Goal: Task Accomplishment & Management: Use online tool/utility

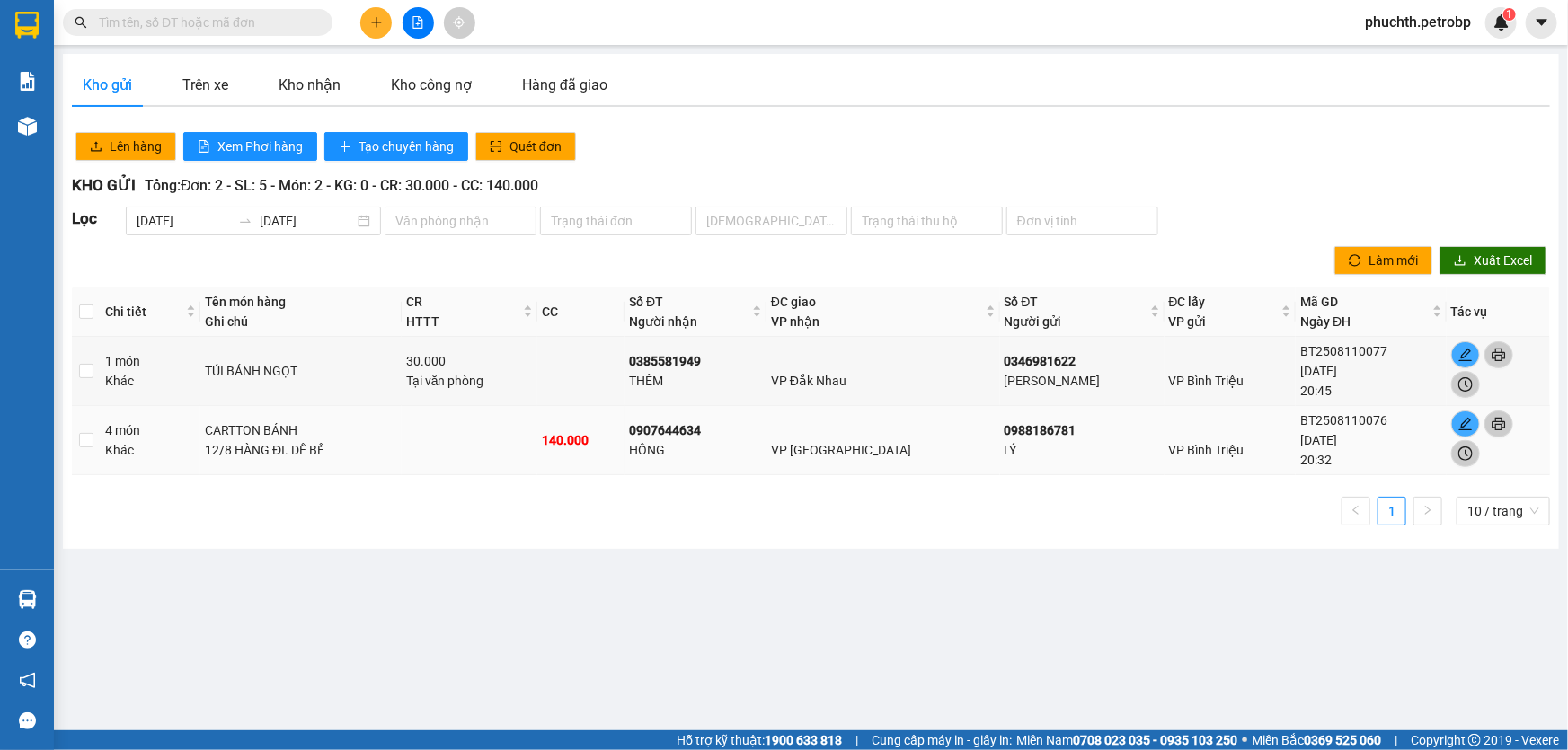
click at [890, 440] on div "VP [GEOGRAPHIC_DATA]" at bounding box center [883, 440] width 225 height 40
click at [91, 444] on input "checkbox" at bounding box center [86, 440] width 14 height 14
checkbox input "true"
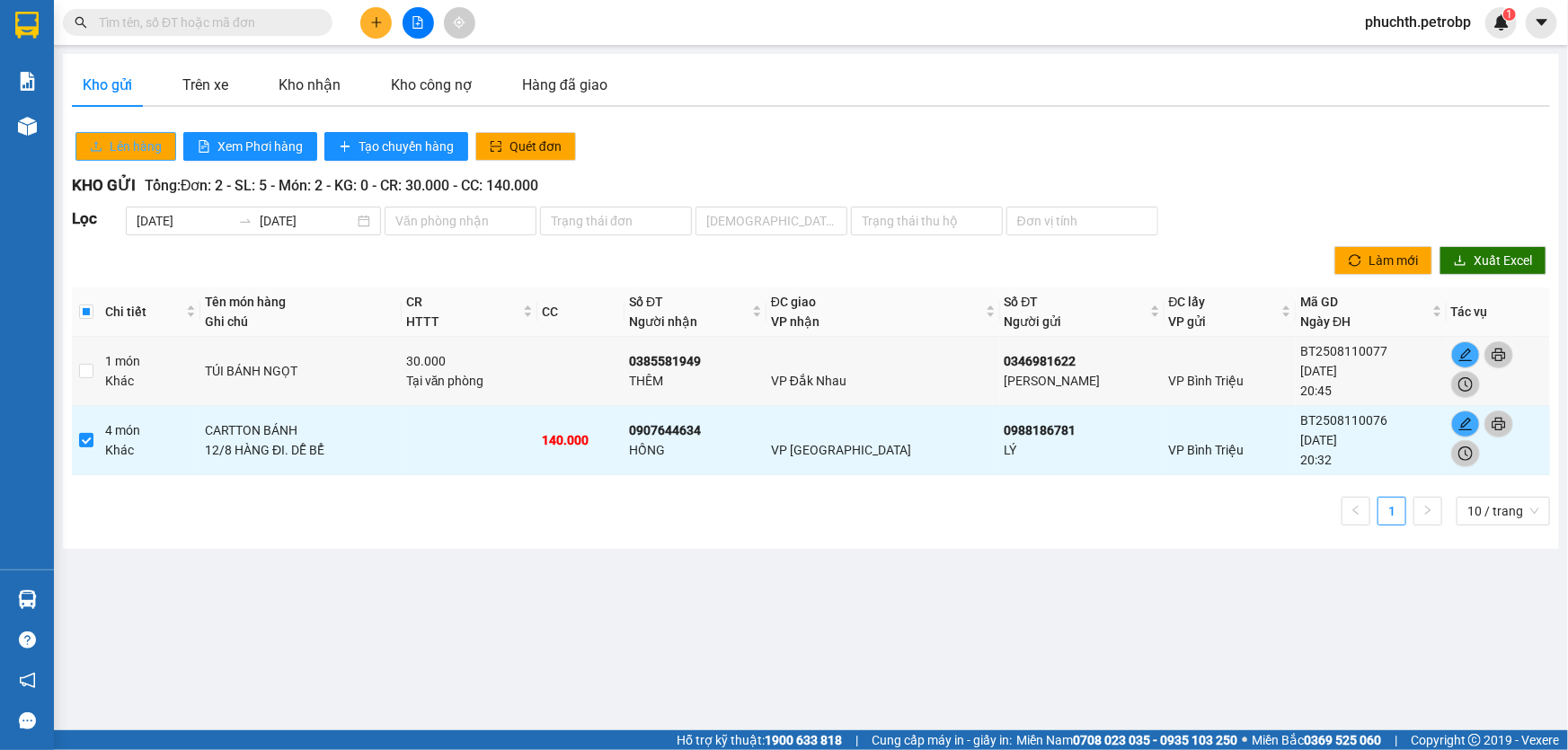
click at [112, 146] on span "Lên hàng" at bounding box center [136, 147] width 52 height 20
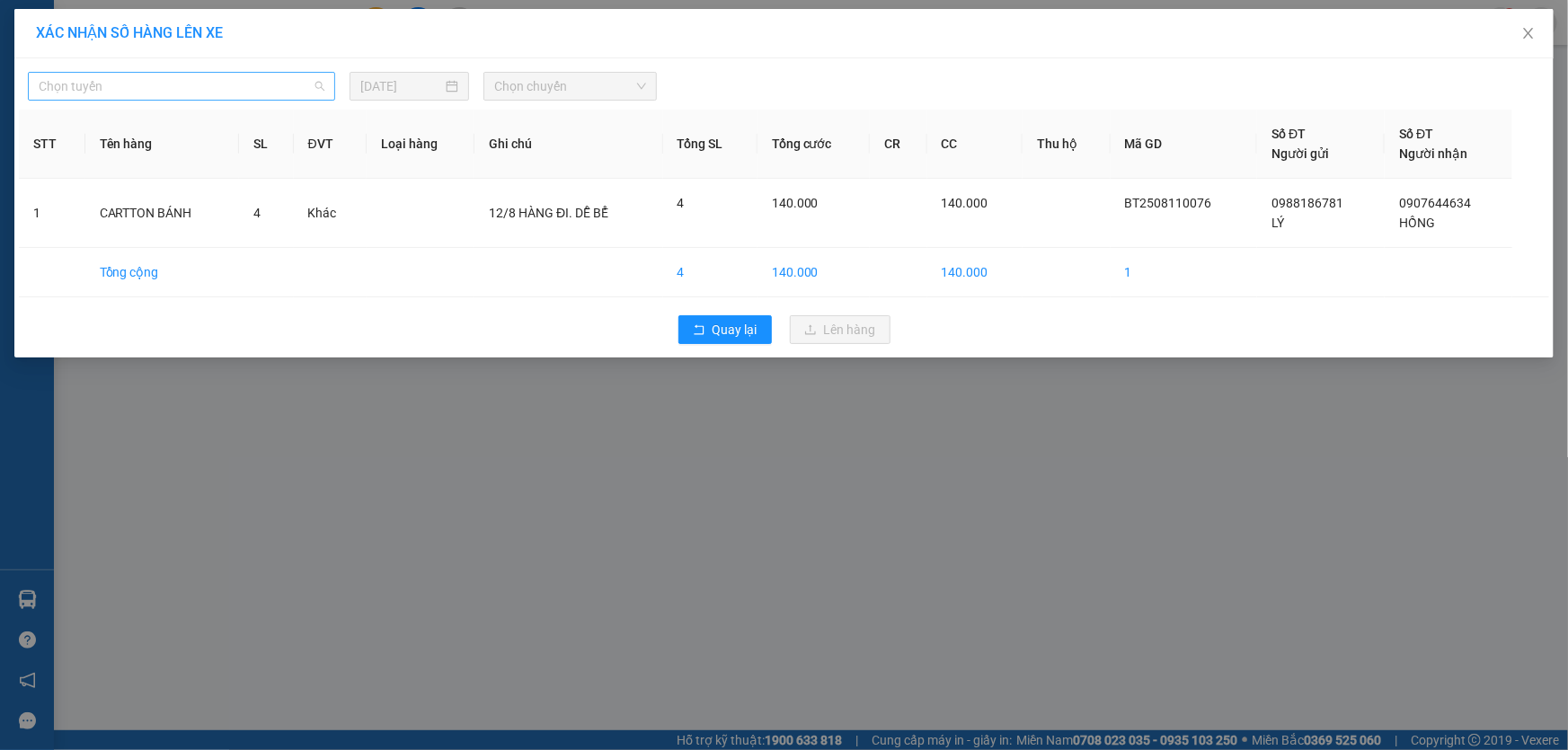
click at [148, 89] on span "Chọn tuyến" at bounding box center [181, 87] width 285 height 27
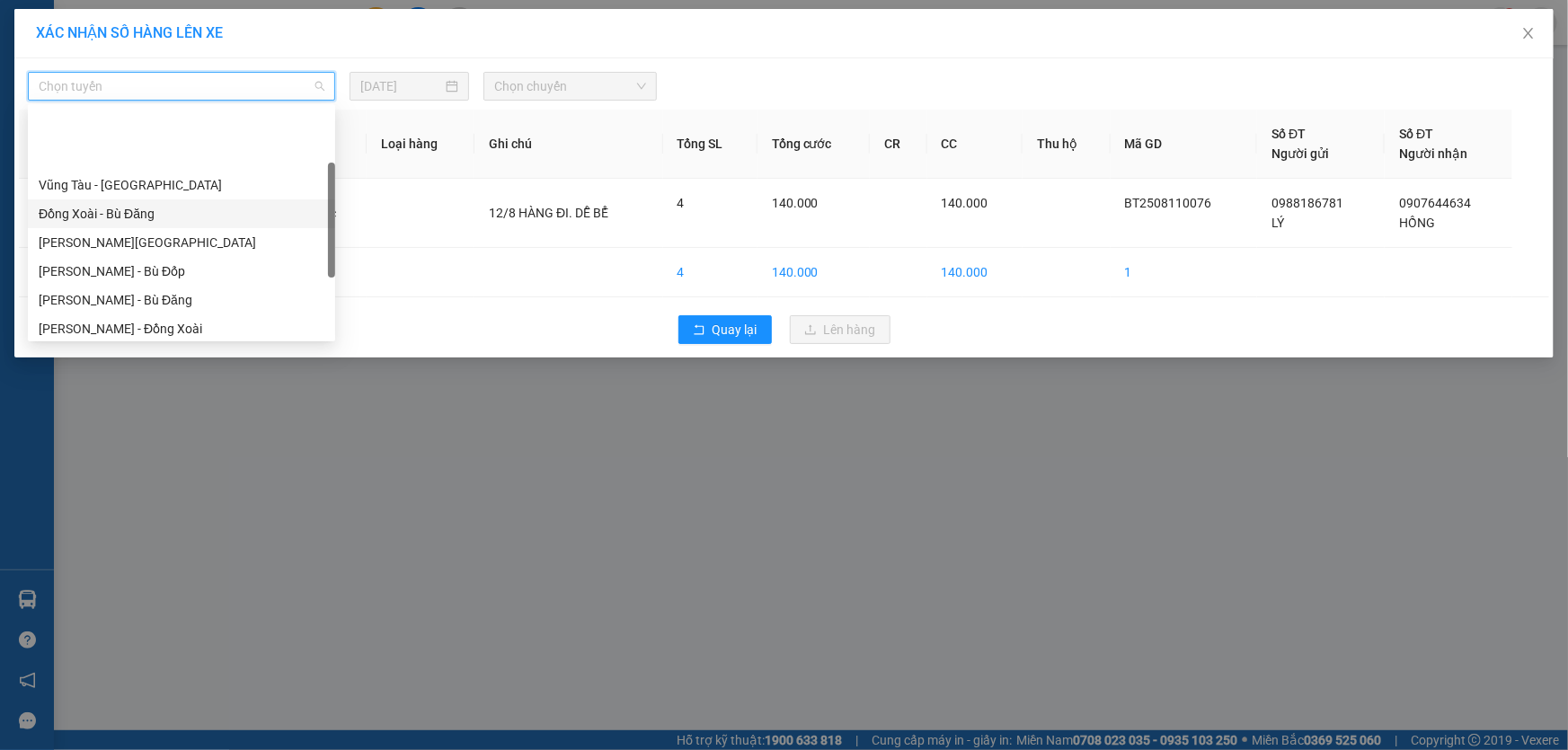
scroll to position [245, 0]
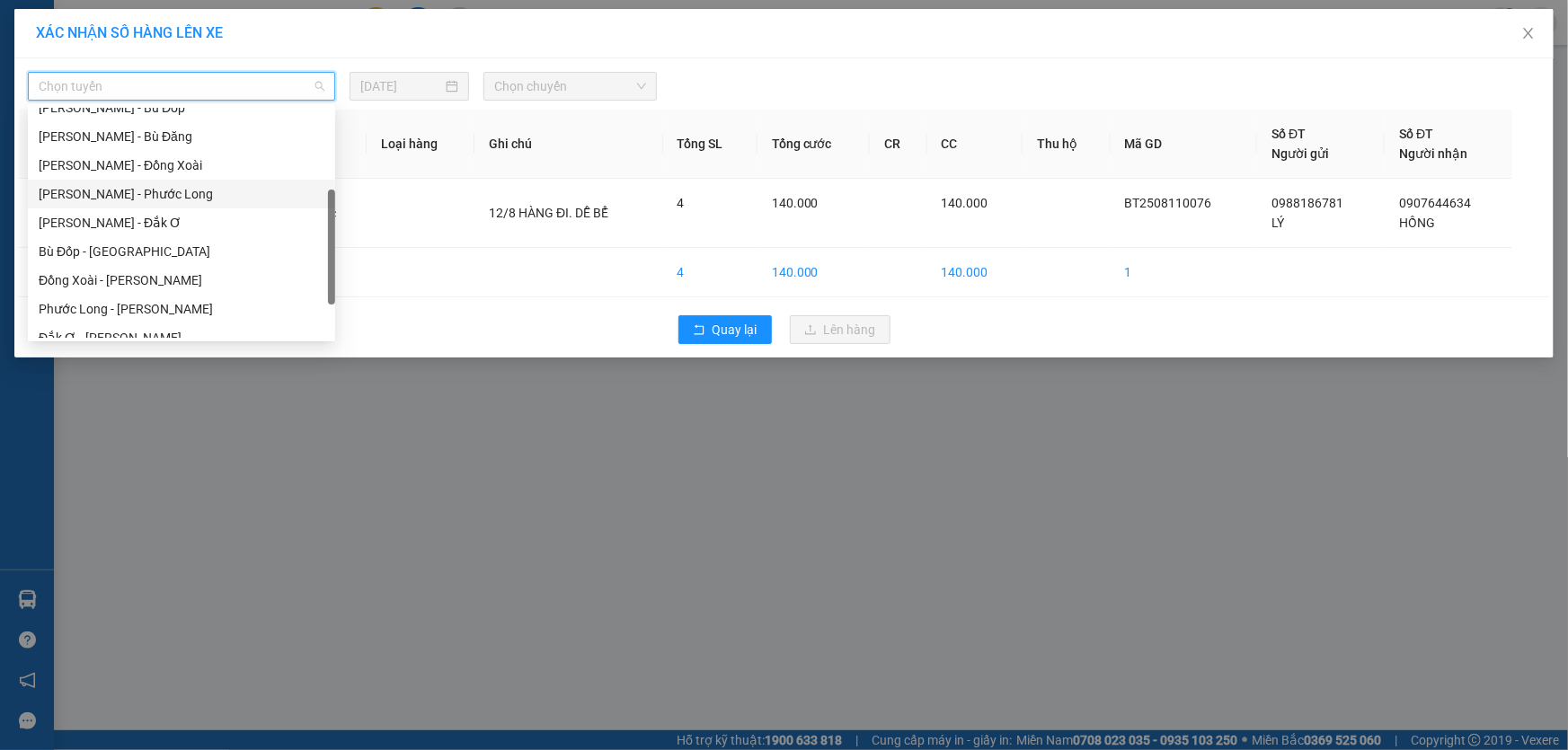
click at [148, 197] on div "[PERSON_NAME] - Phước Long" at bounding box center [181, 194] width 285 height 20
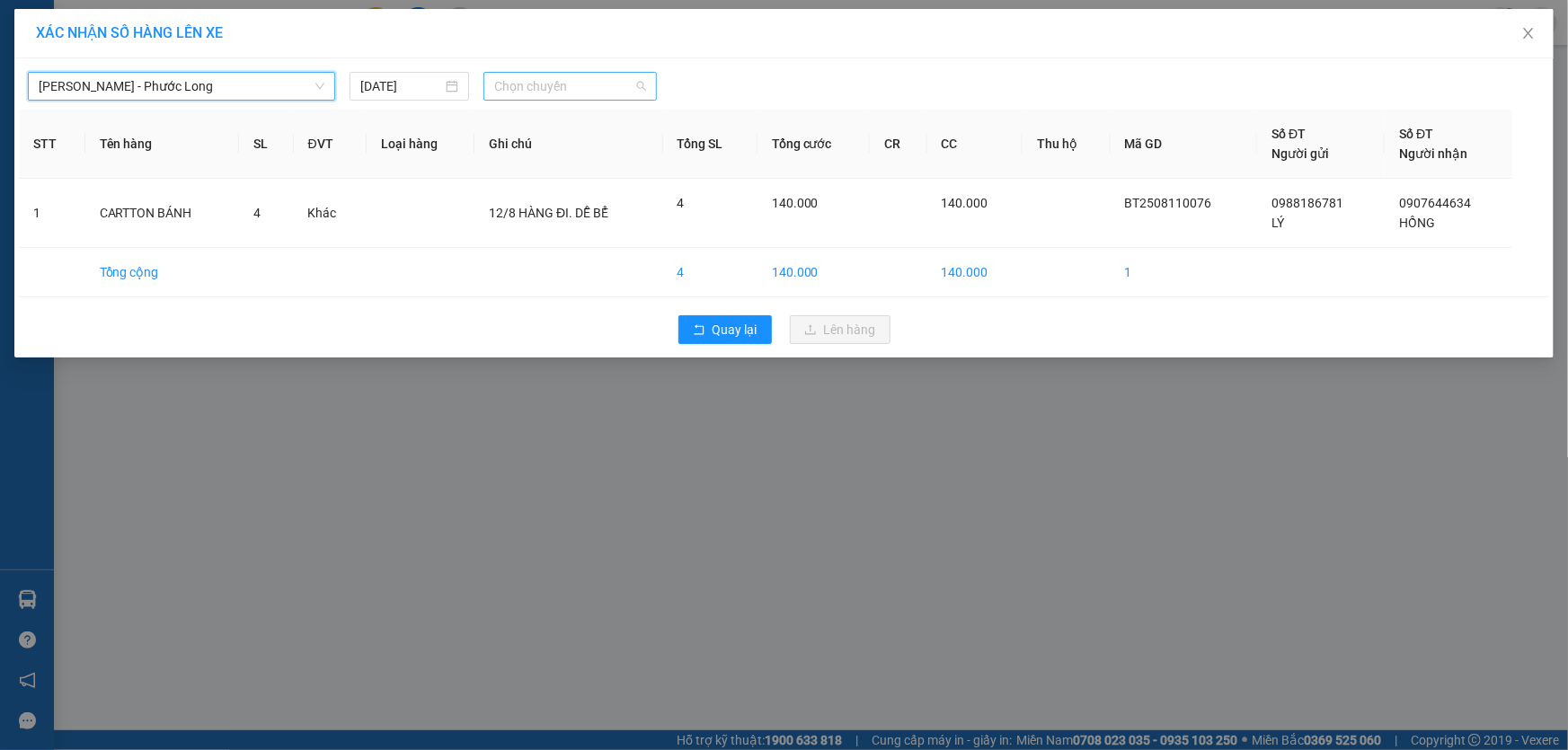
click at [563, 86] on span "Chọn chuyến" at bounding box center [571, 87] width 152 height 27
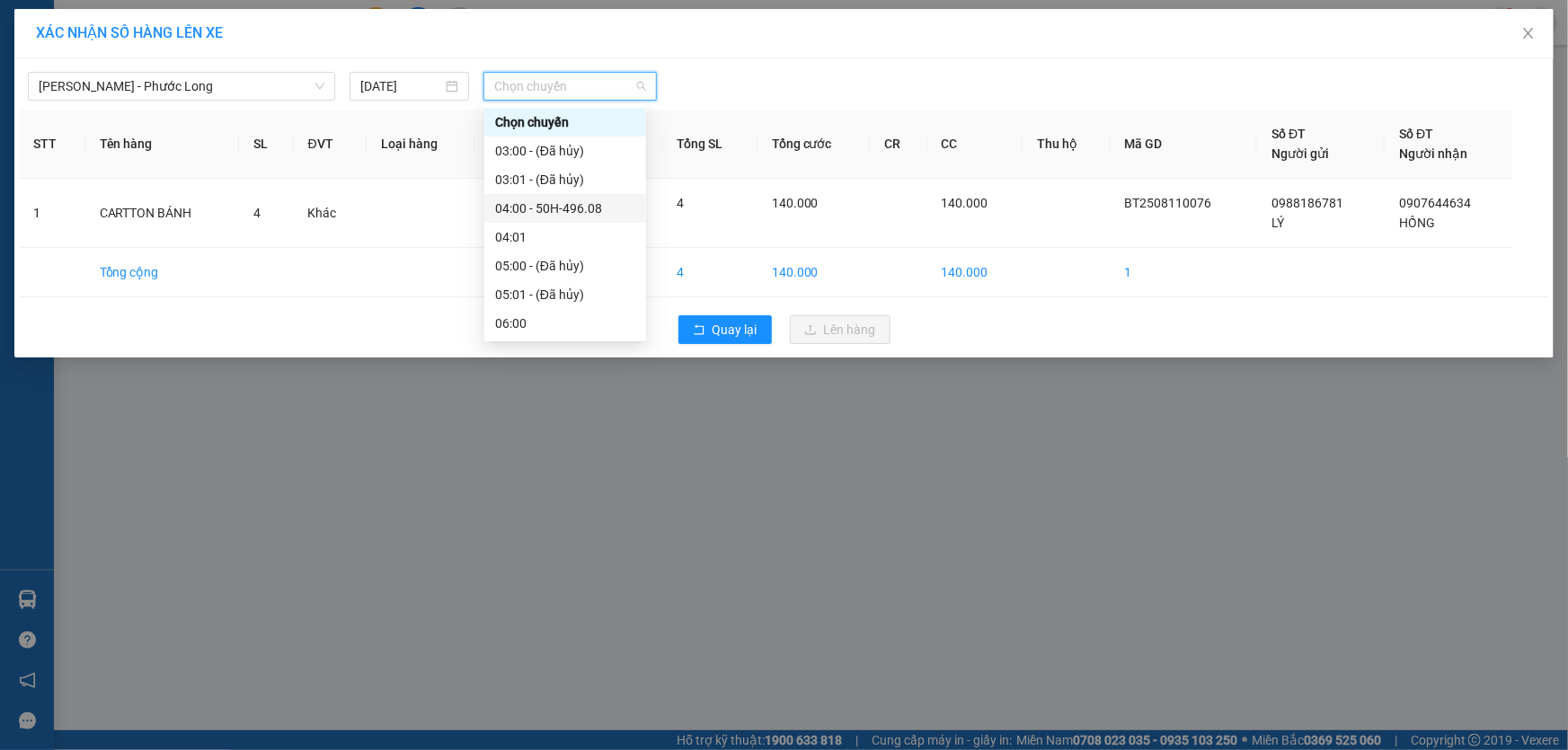
click at [586, 206] on div "04:00 - 50H-496.08" at bounding box center [565, 208] width 140 height 20
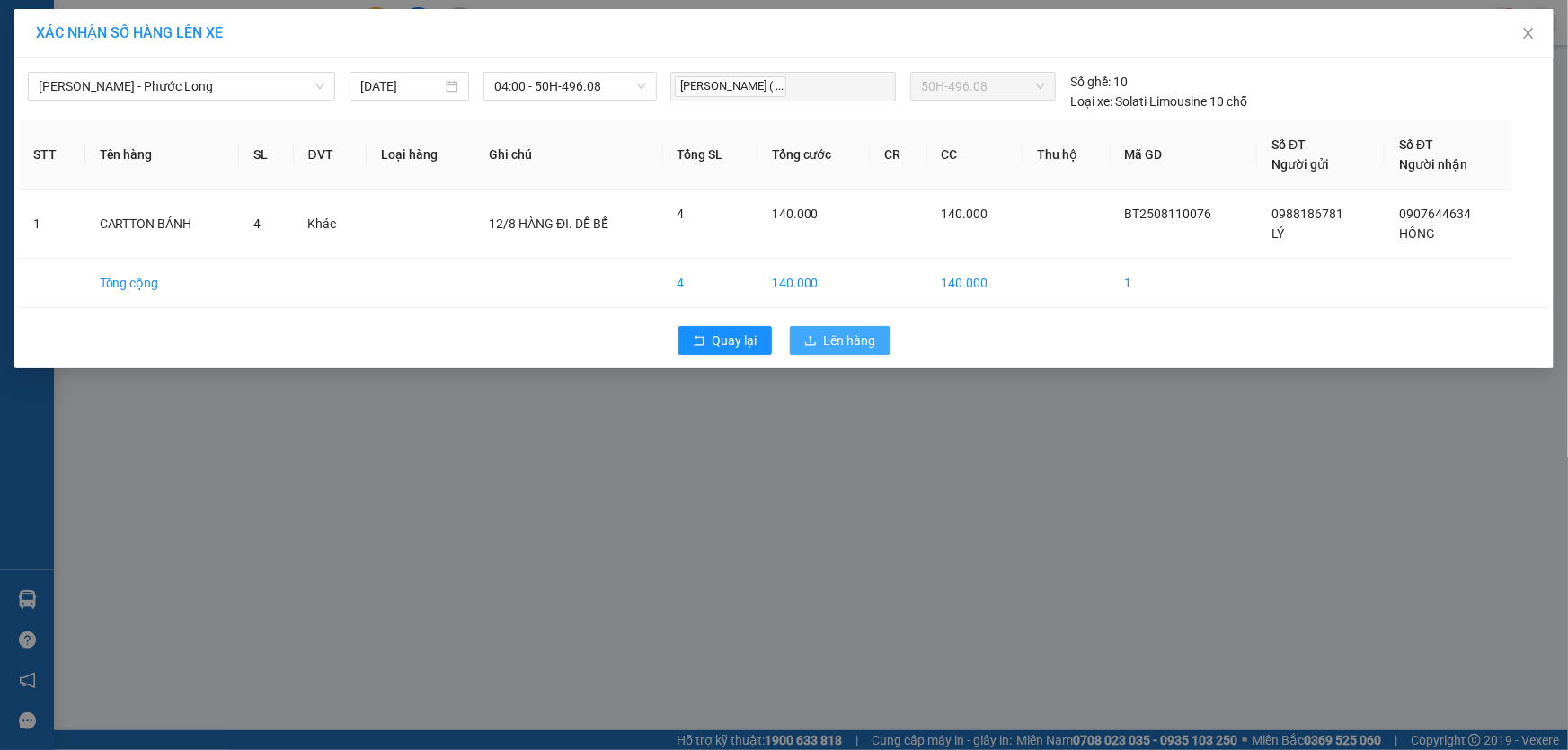
click at [822, 329] on button "Lên hàng" at bounding box center [839, 340] width 100 height 29
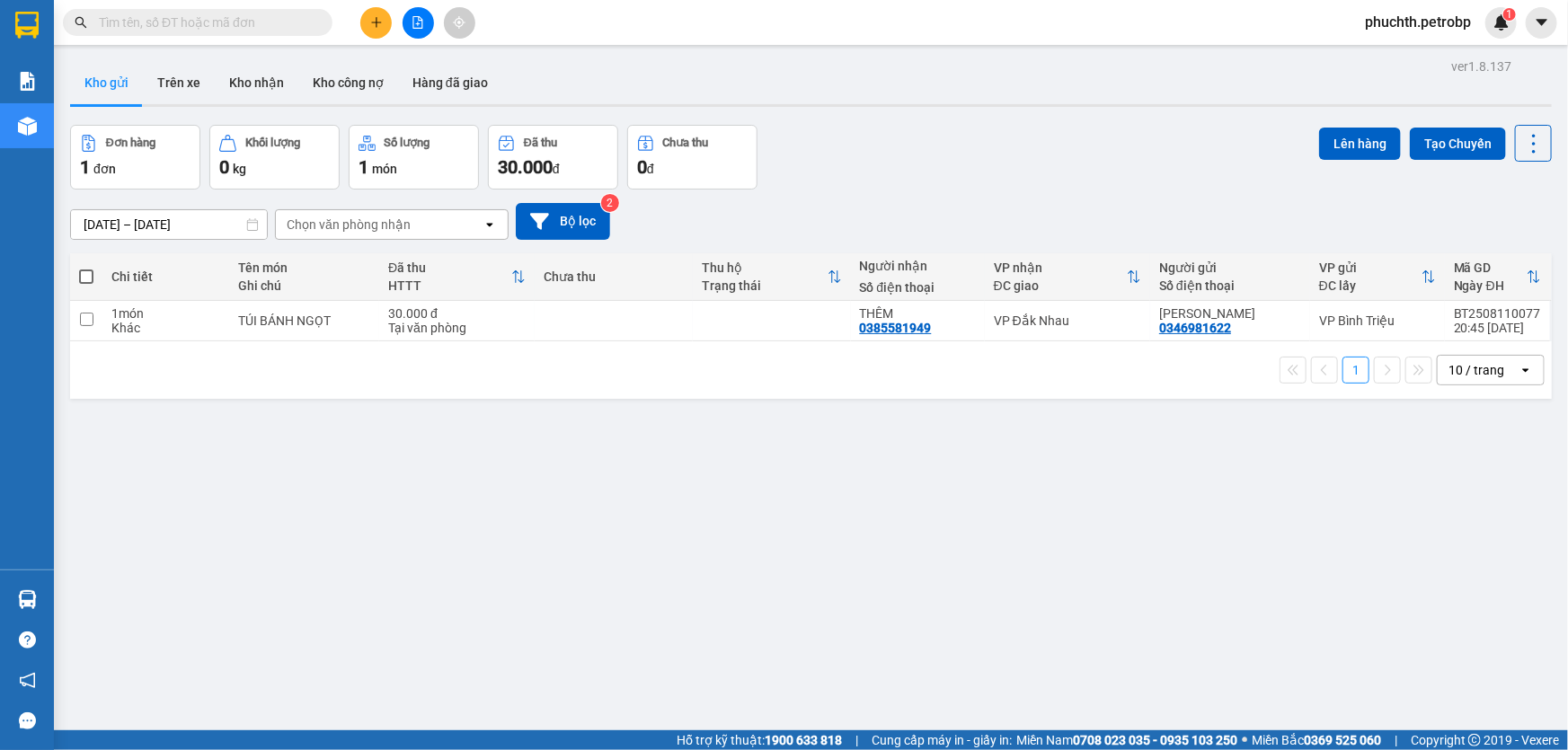
click at [409, 18] on button at bounding box center [418, 22] width 32 height 32
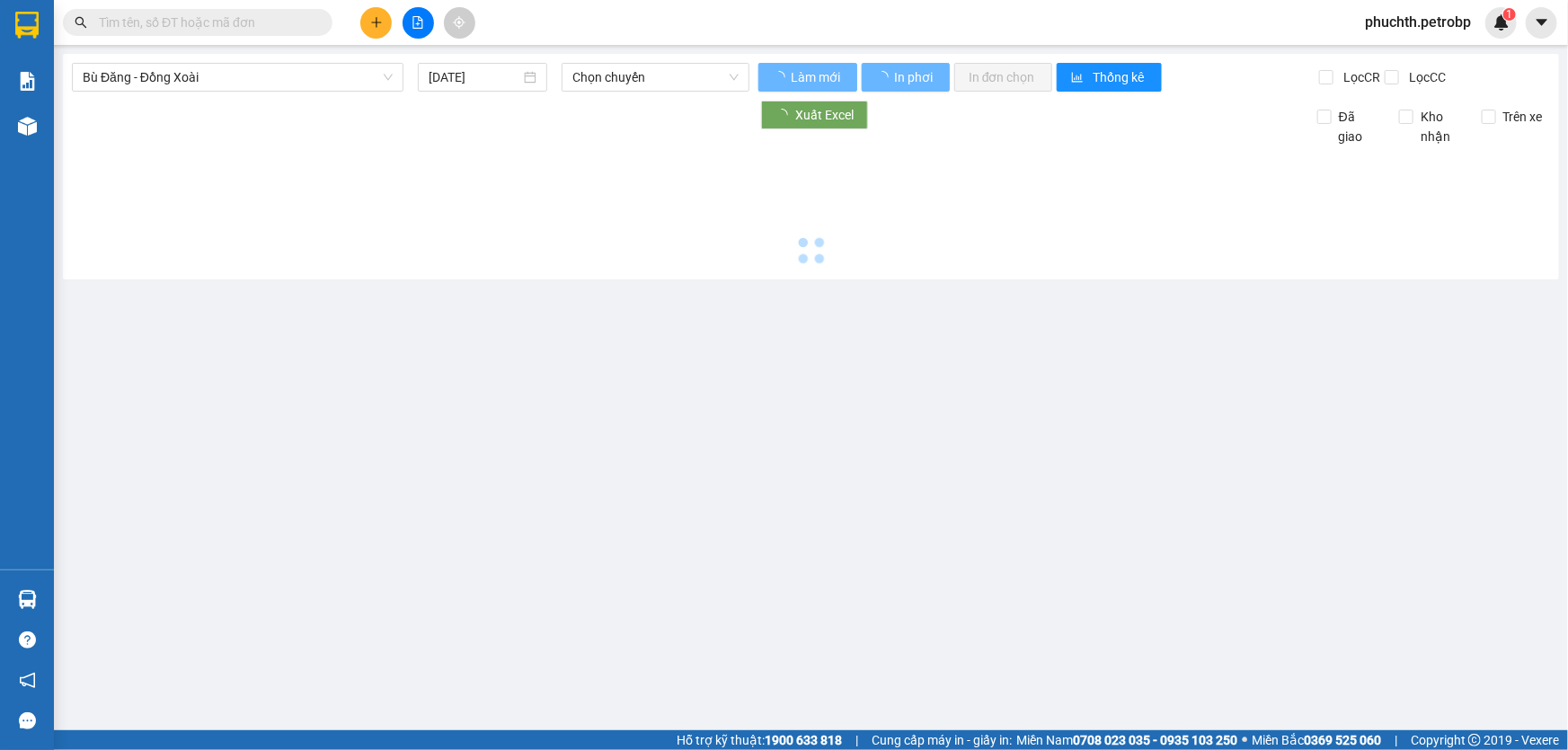
type input "[DATE]"
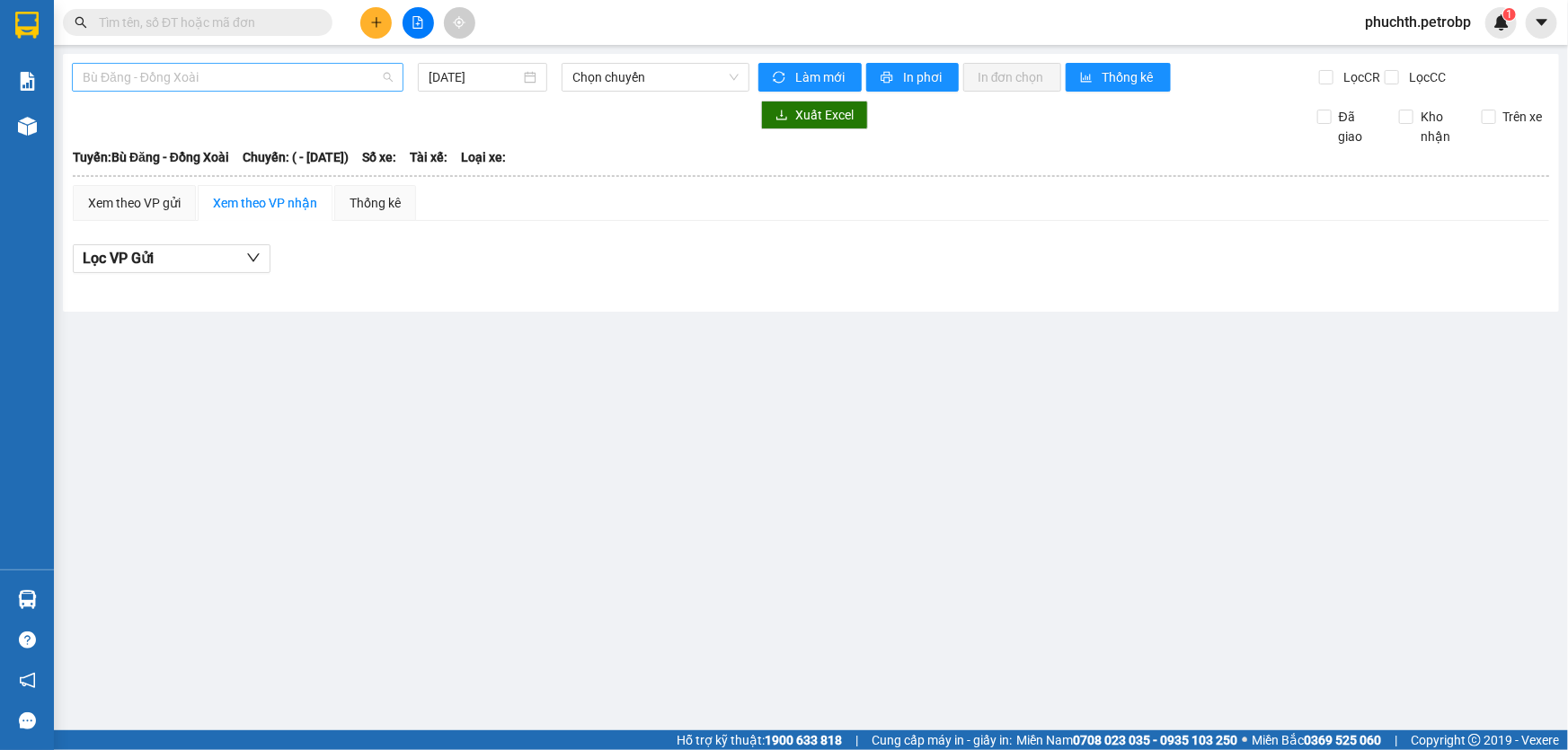
click at [168, 73] on span "Bù Đăng - Đồng Xoài" at bounding box center [238, 77] width 310 height 27
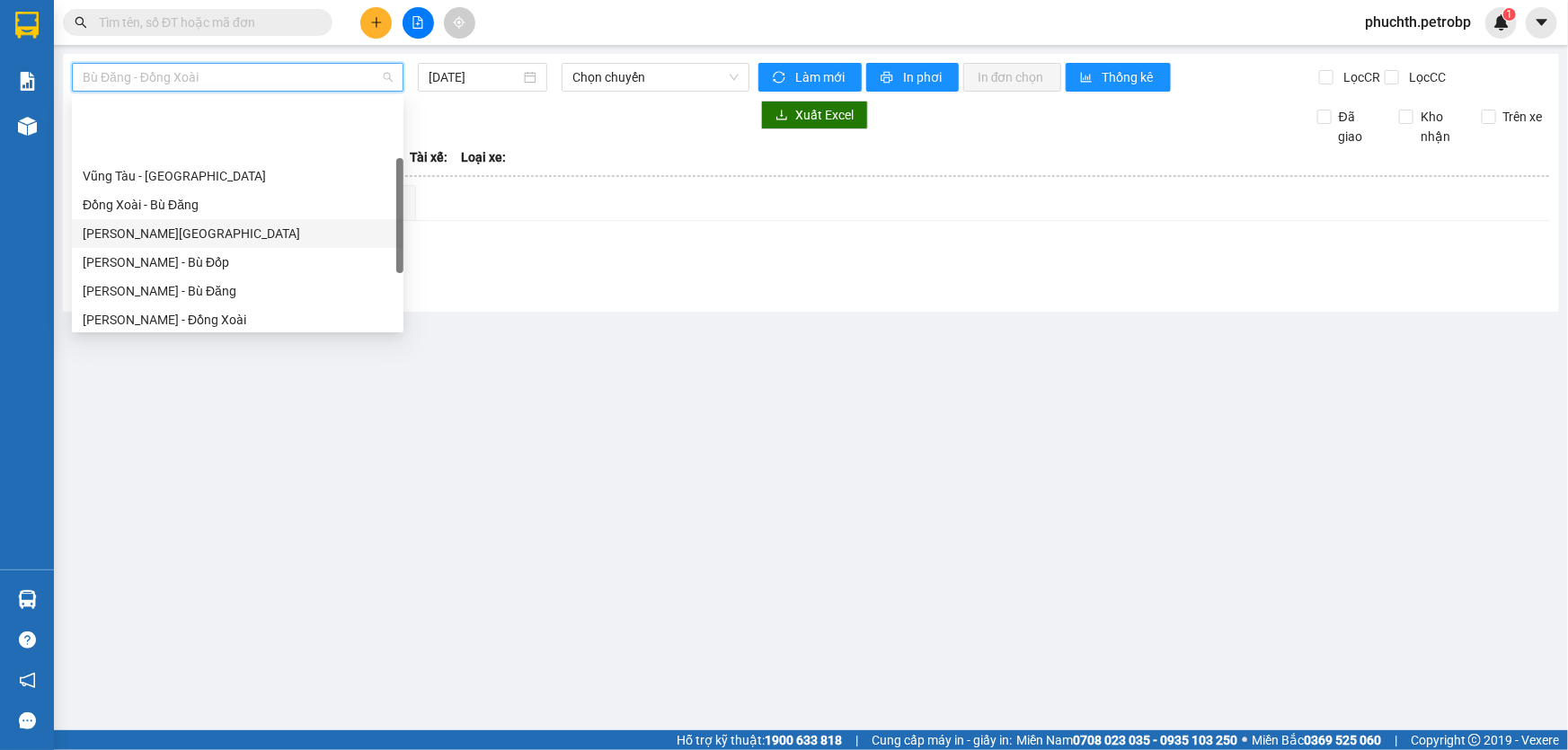
scroll to position [163, 0]
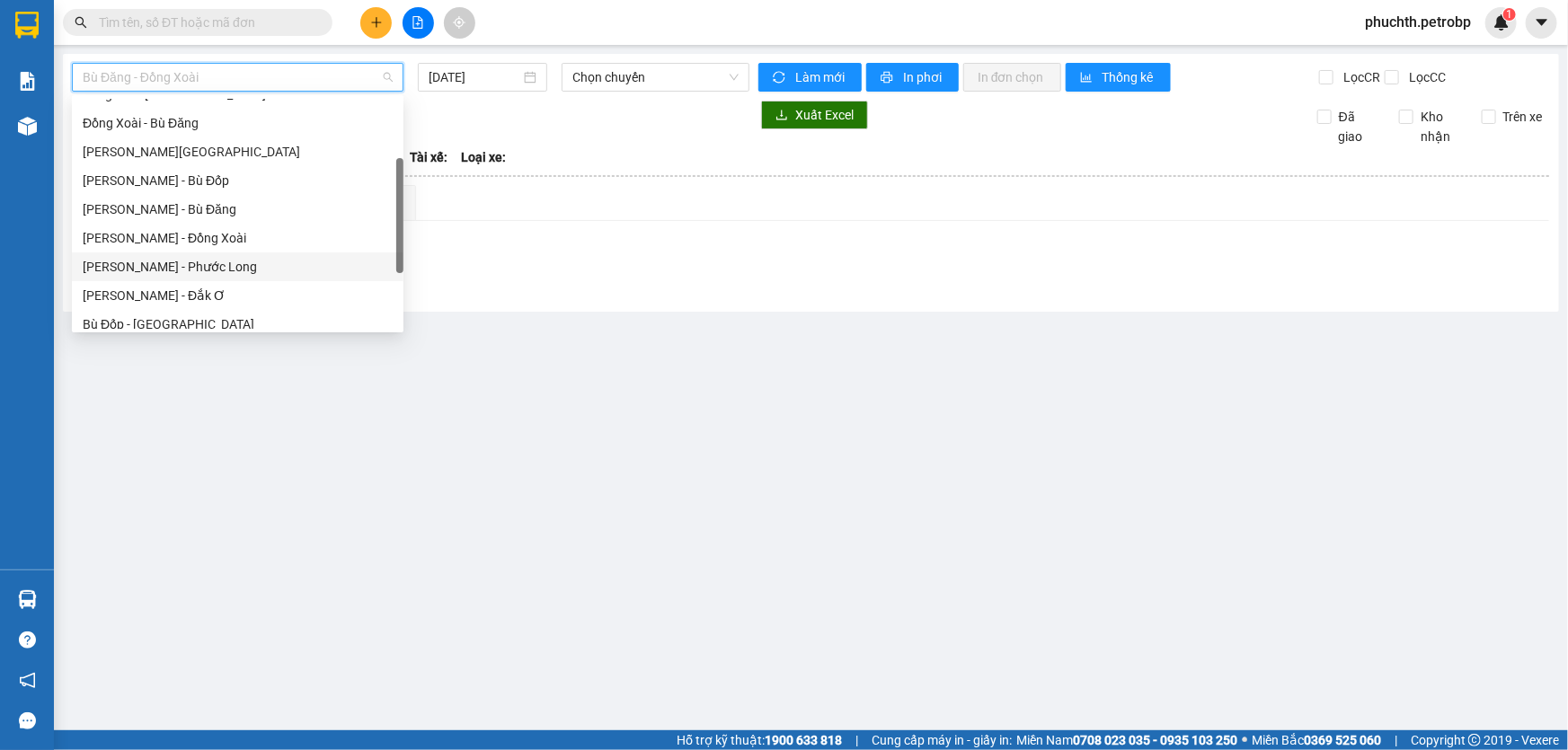
click at [201, 259] on div "[PERSON_NAME] - Phước Long" at bounding box center [238, 267] width 310 height 20
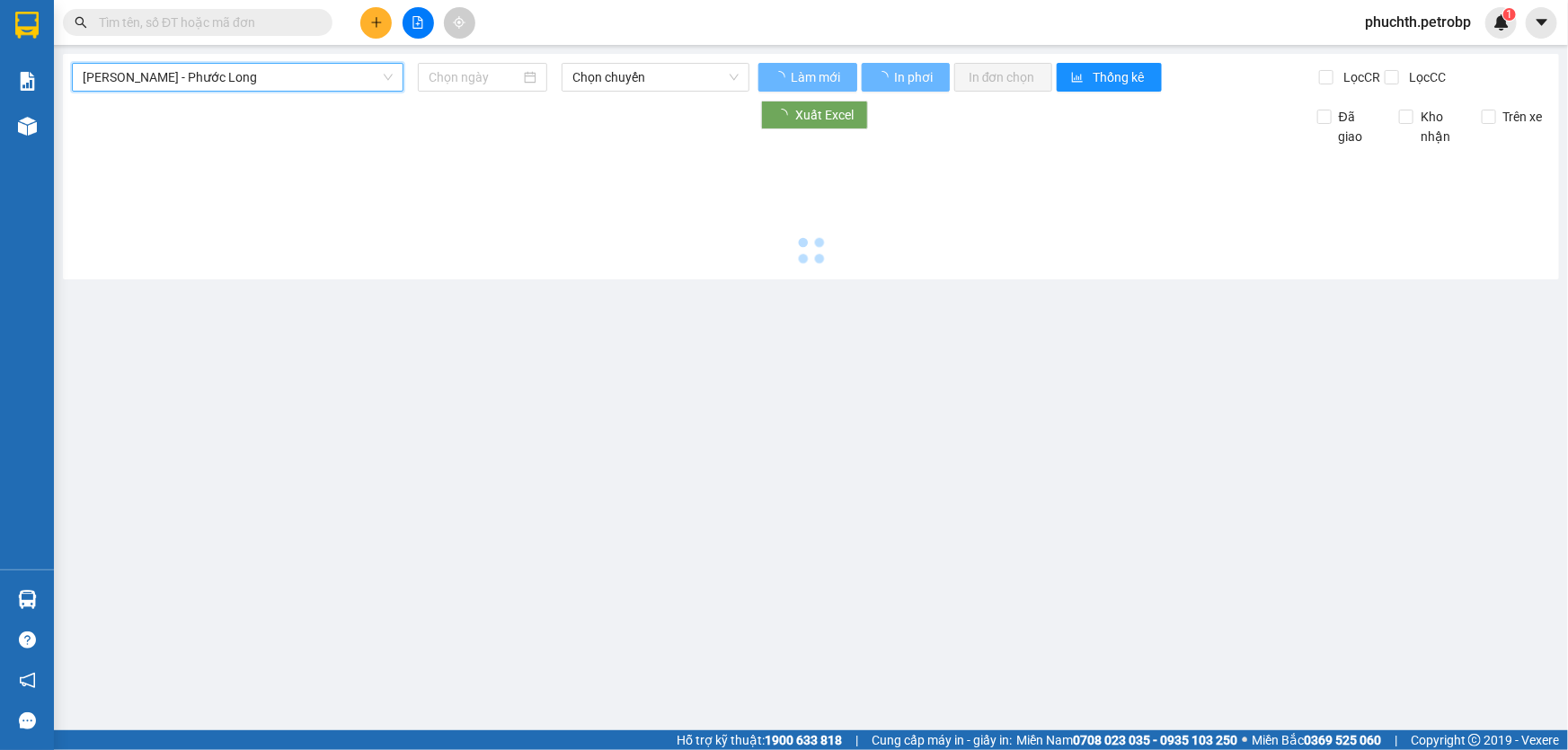
type input "[DATE]"
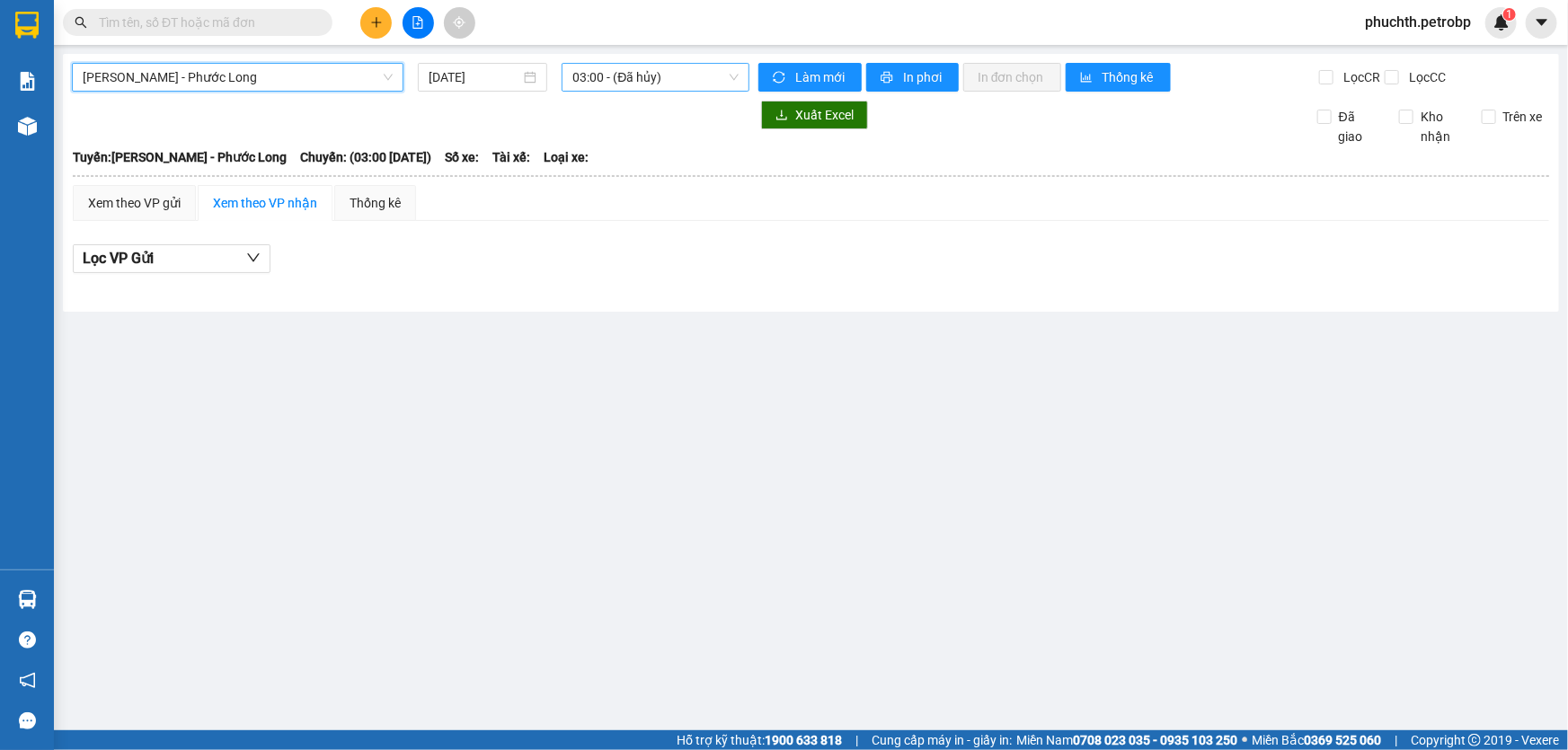
click at [597, 74] on span "03:00 - (Đã hủy)" at bounding box center [655, 77] width 166 height 27
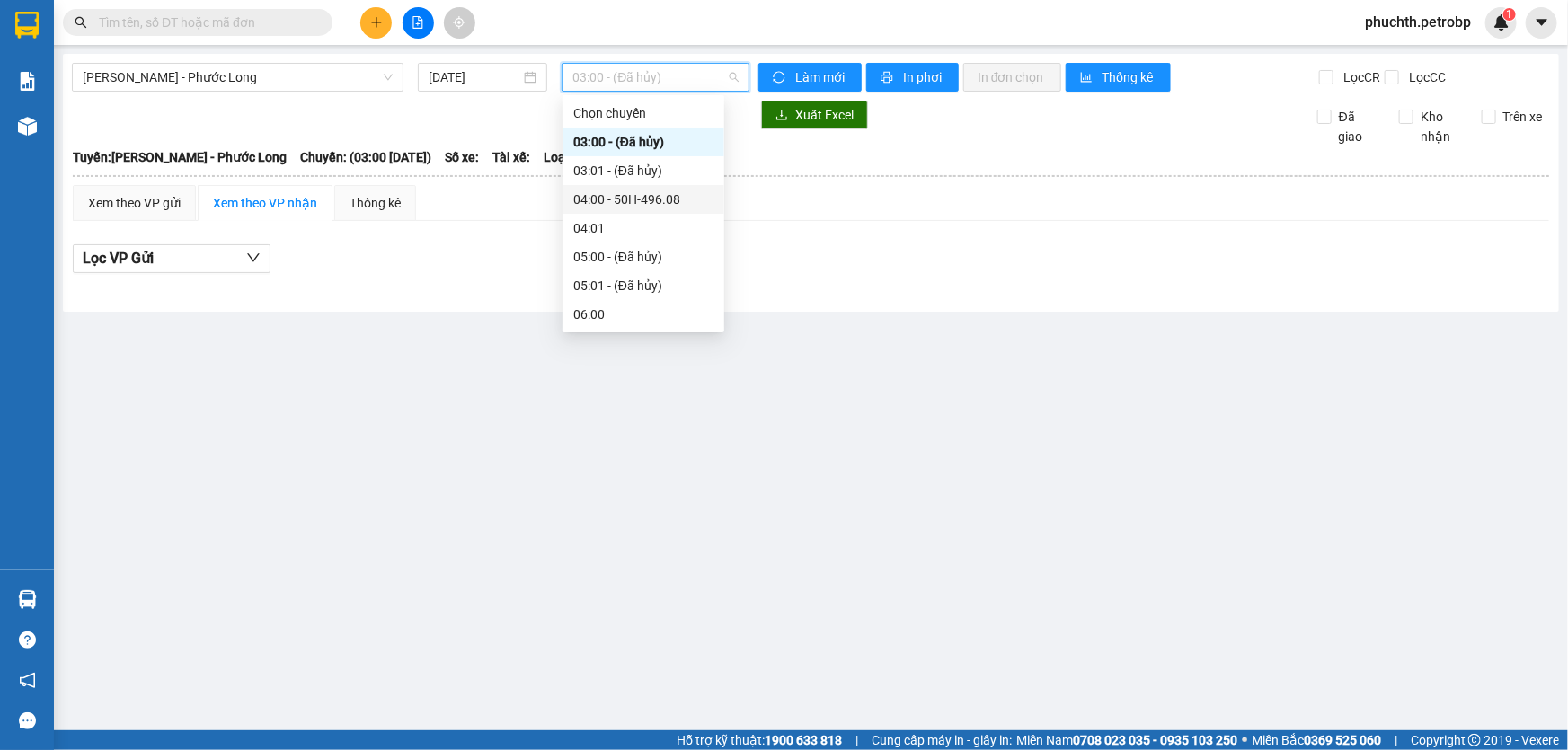
click at [652, 201] on div "04:00 - 50H-496.08" at bounding box center [643, 200] width 140 height 20
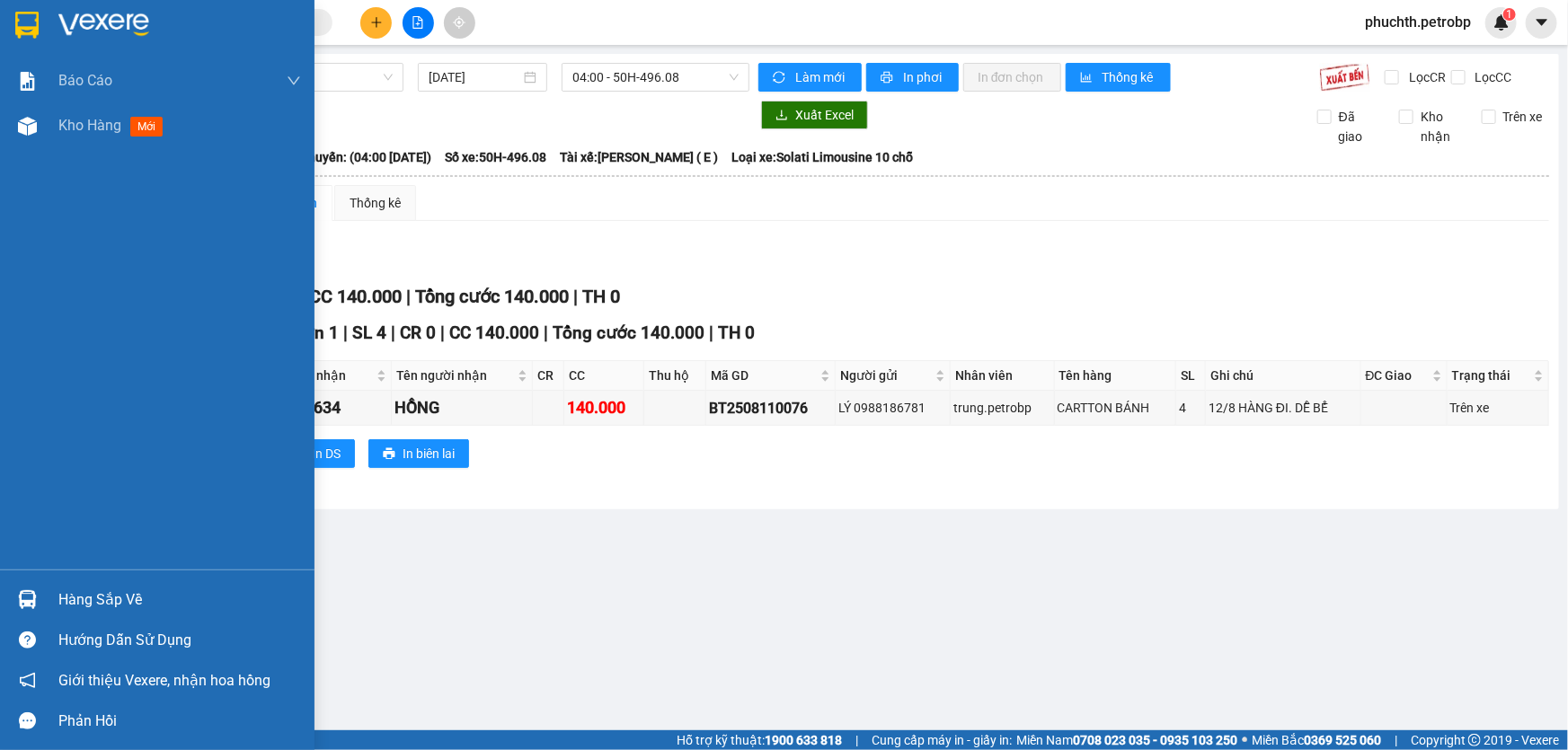
click at [14, 604] on div at bounding box center [27, 600] width 32 height 32
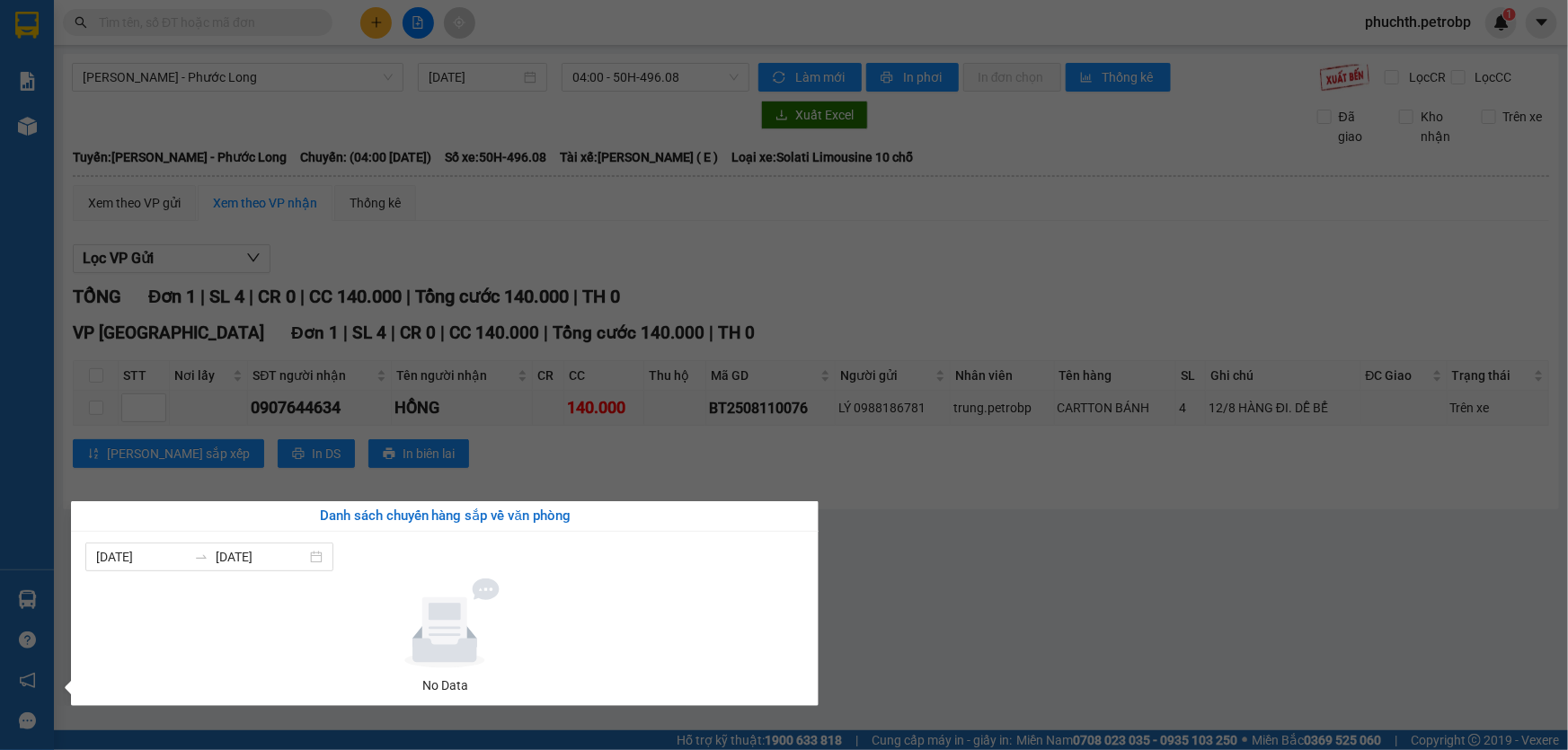
click at [1215, 347] on section "Kết quả tìm kiếm ( 0 ) Bộ lọc No Data phuchth.petrobp 1 Báo cáo BC tiền tận nơi…" at bounding box center [784, 375] width 1568 height 750
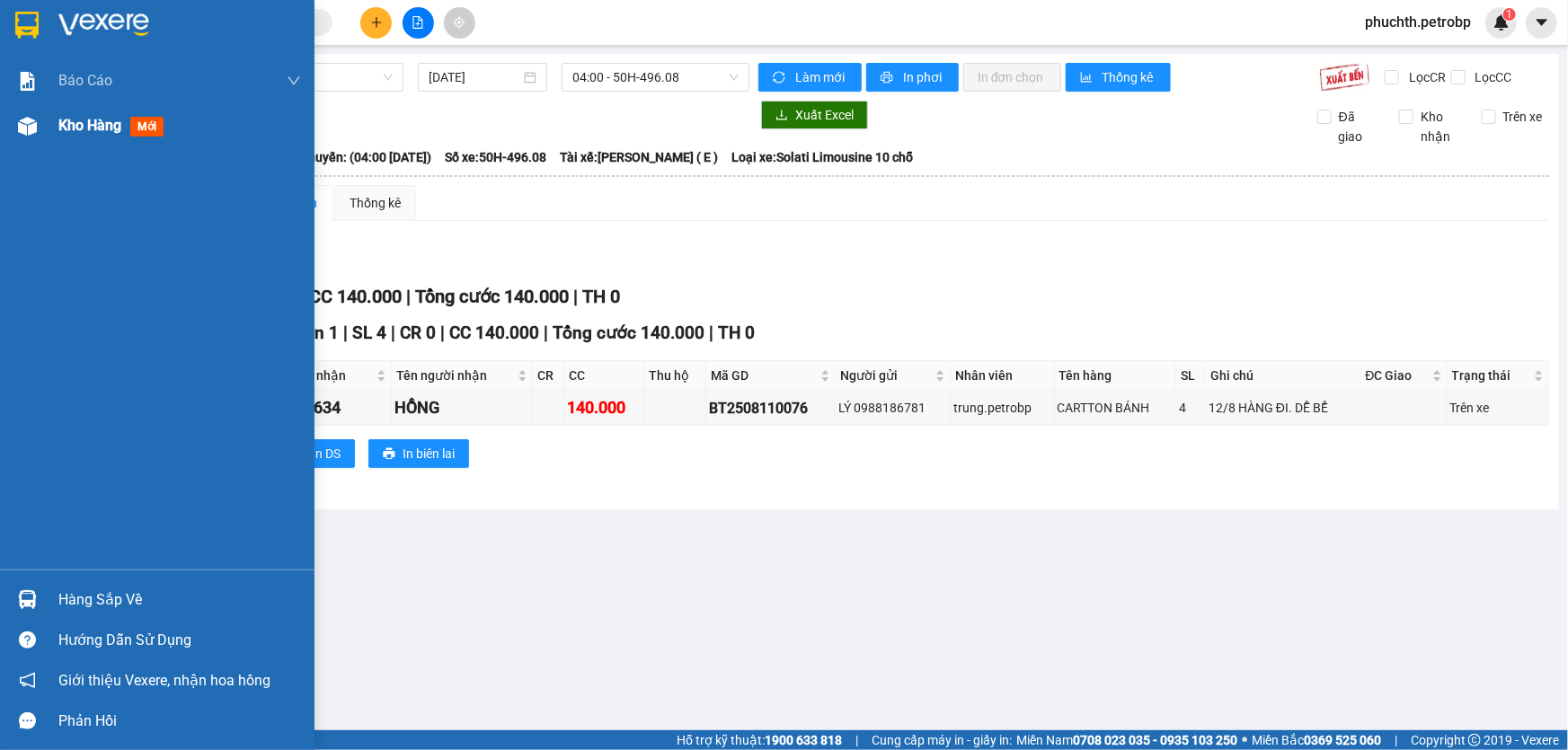
click at [0, 109] on div "Kho hàng mới" at bounding box center [157, 125] width 314 height 45
